Goal: Check status: Check status

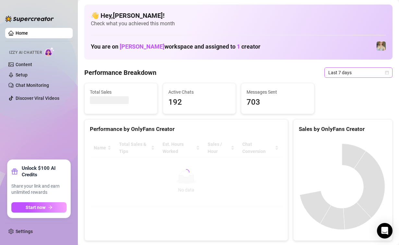
click at [333, 75] on span "Last 7 days" at bounding box center [358, 73] width 60 height 10
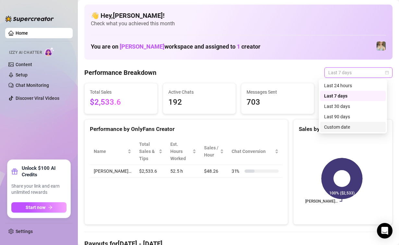
click at [342, 126] on div "Custom date" at bounding box center [353, 126] width 58 height 7
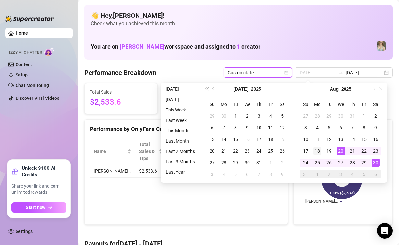
type input "[DATE]"
click at [316, 150] on div "18" at bounding box center [317, 151] width 8 height 8
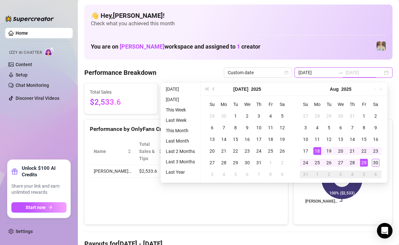
type input "[DATE]"
click at [375, 162] on div "30" at bounding box center [375, 163] width 8 height 8
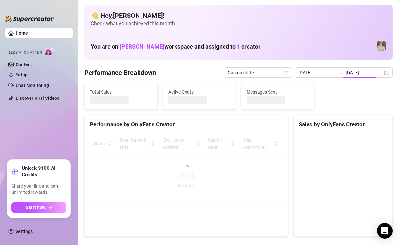
type input "[DATE]"
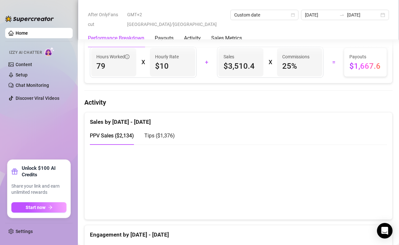
scroll to position [292, 0]
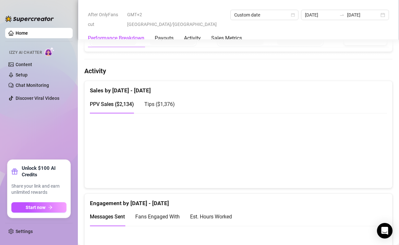
click at [157, 109] on div "Tips ( $1,376 )" at bounding box center [159, 104] width 30 height 18
click at [118, 103] on span "PPV Sales ( $2,134 )" at bounding box center [112, 104] width 44 height 6
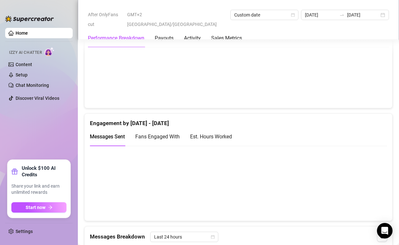
scroll to position [389, 0]
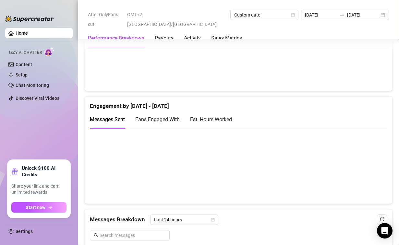
click at [160, 122] on span "Fans Engaged With" at bounding box center [157, 119] width 44 height 6
click at [214, 123] on div "Est. Hours Worked" at bounding box center [211, 119] width 42 height 8
click at [107, 119] on span "Messages Sent" at bounding box center [107, 119] width 35 height 6
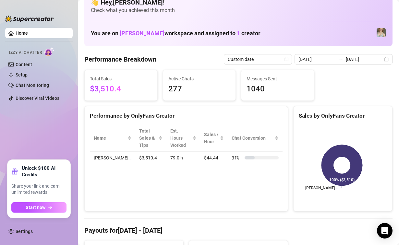
scroll to position [0, 0]
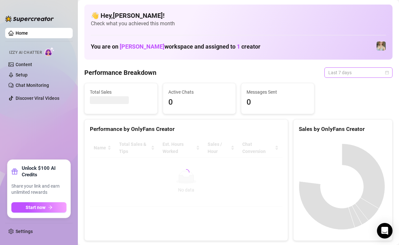
click at [352, 73] on span "Last 7 days" at bounding box center [358, 73] width 60 height 10
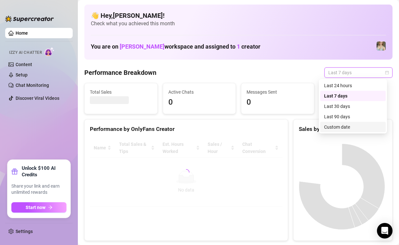
click at [350, 125] on div "Custom date" at bounding box center [353, 126] width 58 height 7
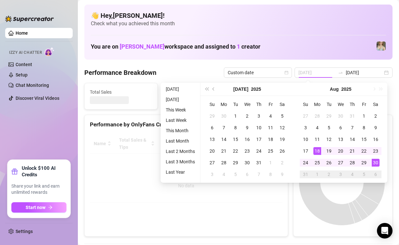
click at [317, 152] on div "18" at bounding box center [317, 151] width 8 height 8
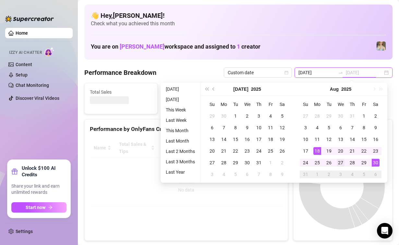
type input "[DATE]"
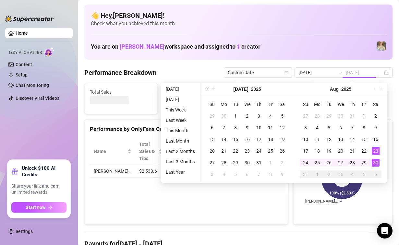
click at [375, 162] on div "30" at bounding box center [375, 163] width 8 height 8
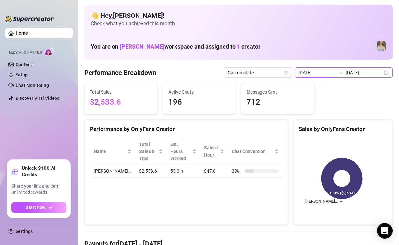
click at [315, 73] on input "[DATE]" at bounding box center [316, 72] width 37 height 7
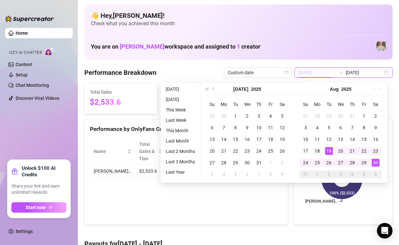
type input "[DATE]"
click at [313, 151] on div "18" at bounding box center [317, 151] width 8 height 8
type input "[DATE]"
click at [373, 163] on div "30" at bounding box center [375, 163] width 8 height 8
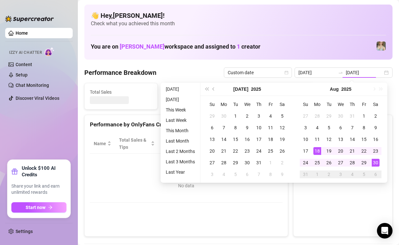
type input "[DATE]"
